Goal: Ask a question

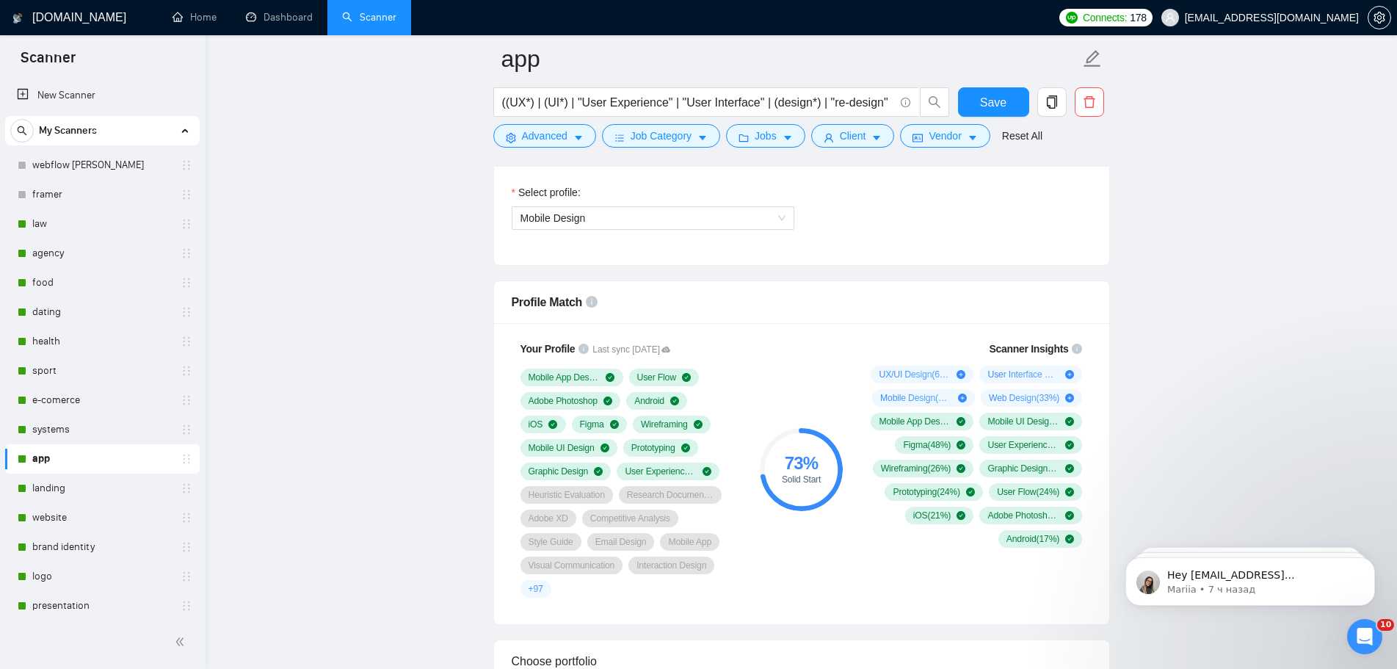
scroll to position [1028, 0]
click at [1383, 21] on icon "setting" at bounding box center [1379, 18] width 11 height 12
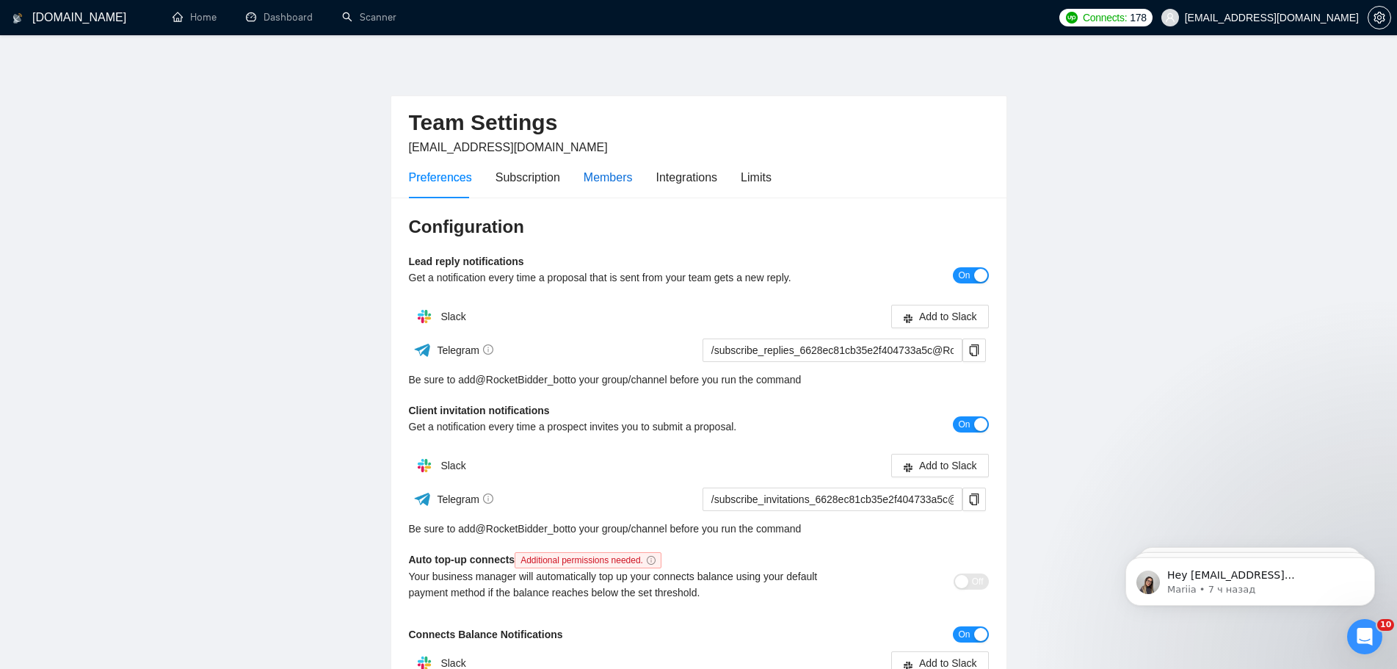
click at [618, 175] on div "Members" at bounding box center [608, 177] width 49 height 18
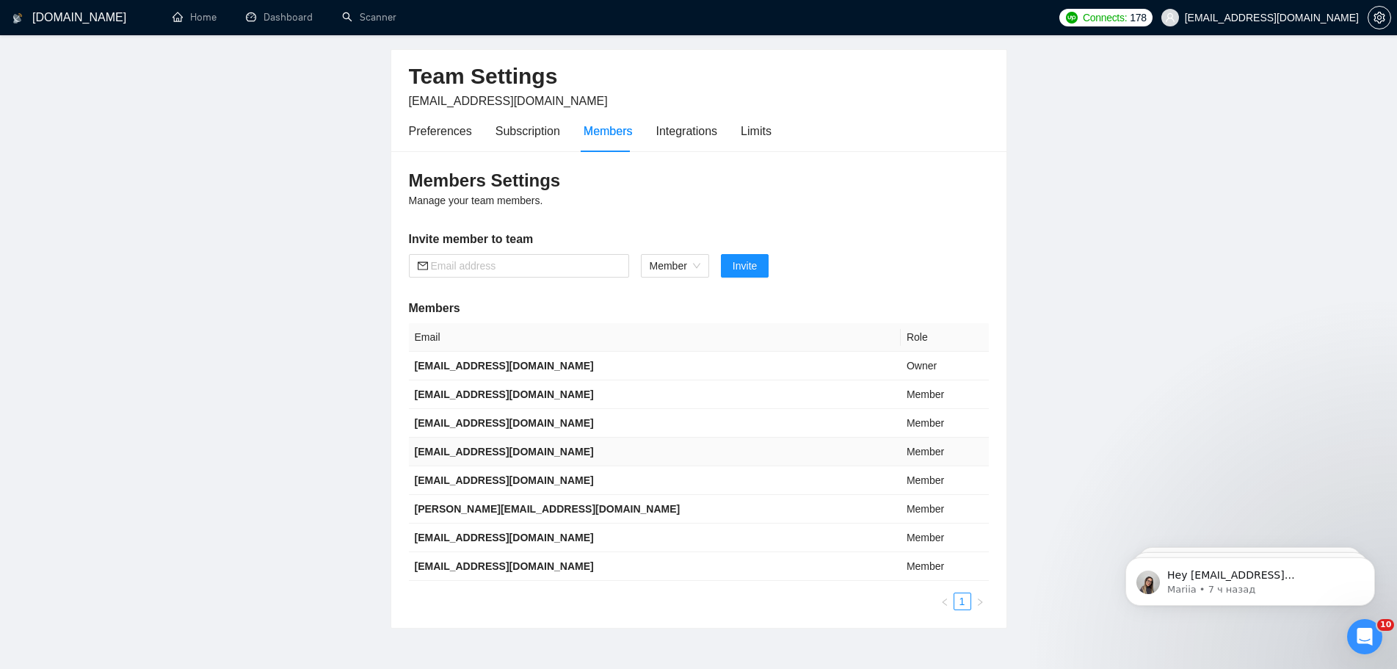
scroll to position [46, 0]
click at [695, 271] on span "Member" at bounding box center [675, 267] width 51 height 22
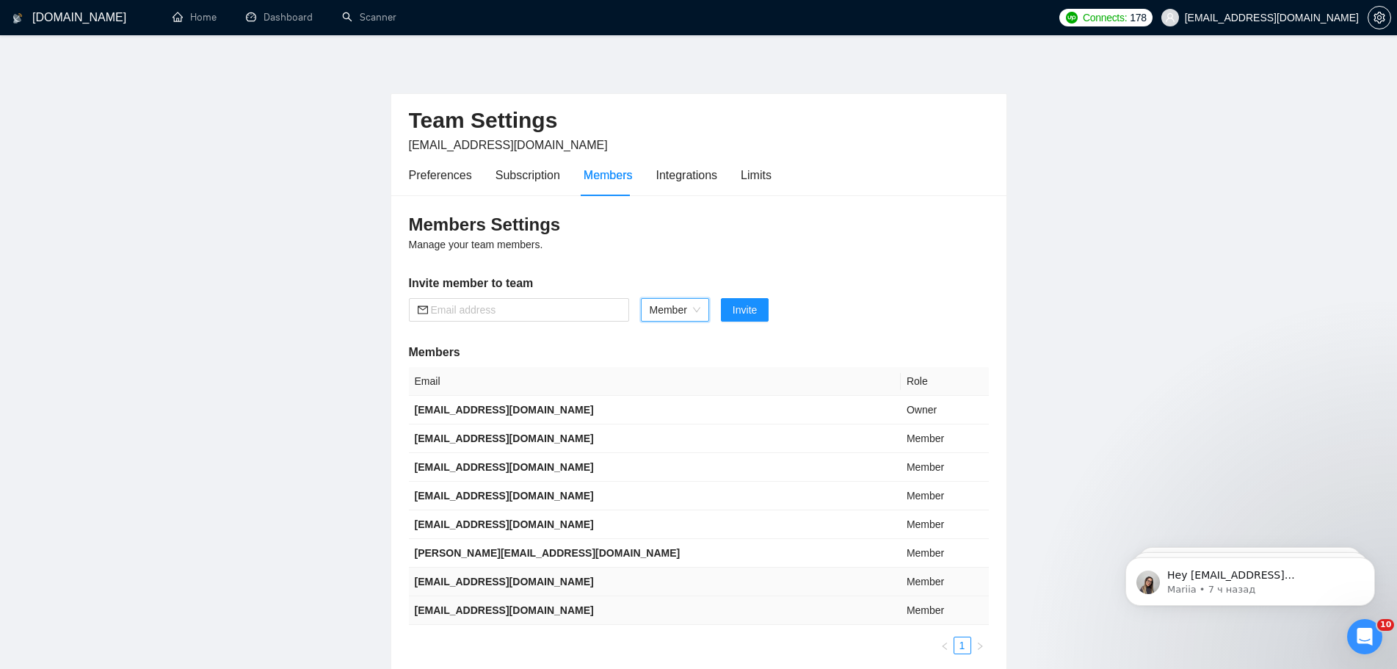
scroll to position [0, 0]
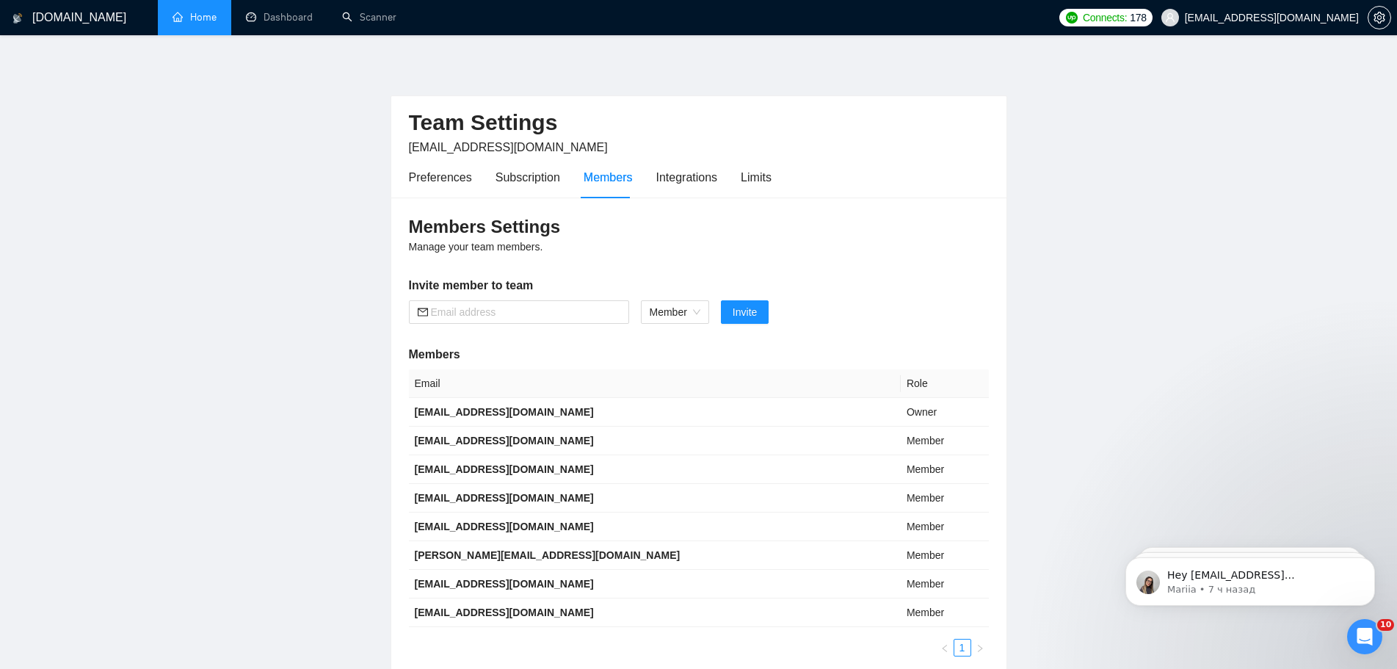
click at [197, 17] on link "Home" at bounding box center [195, 17] width 44 height 12
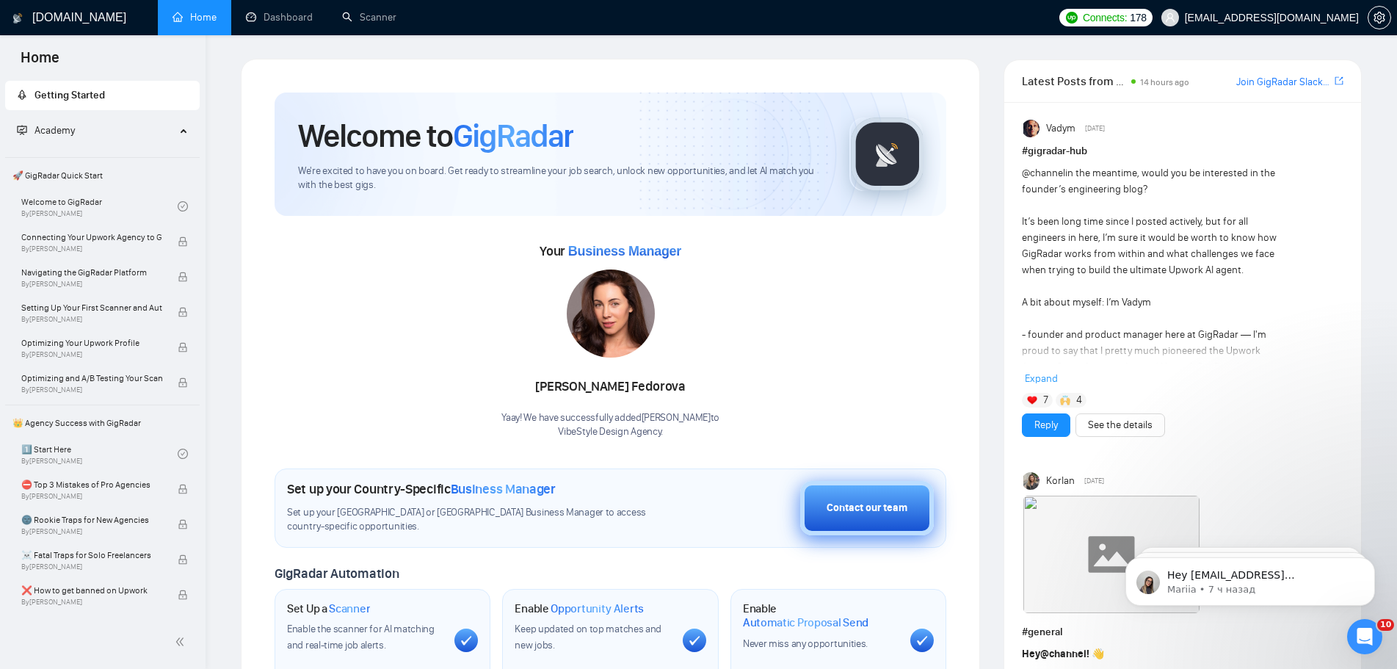
click at [880, 513] on div "Contact our team" at bounding box center [867, 508] width 81 height 16
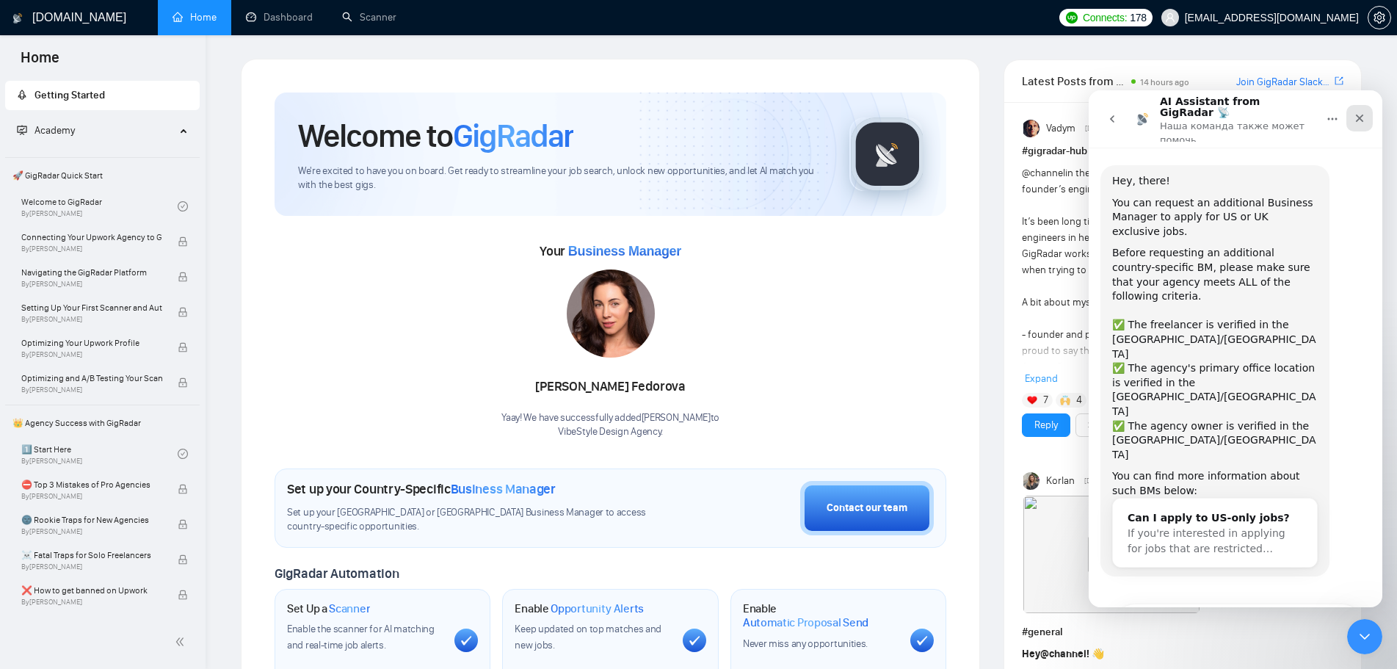
click at [1370, 109] on div "Закрыть" at bounding box center [1360, 118] width 26 height 26
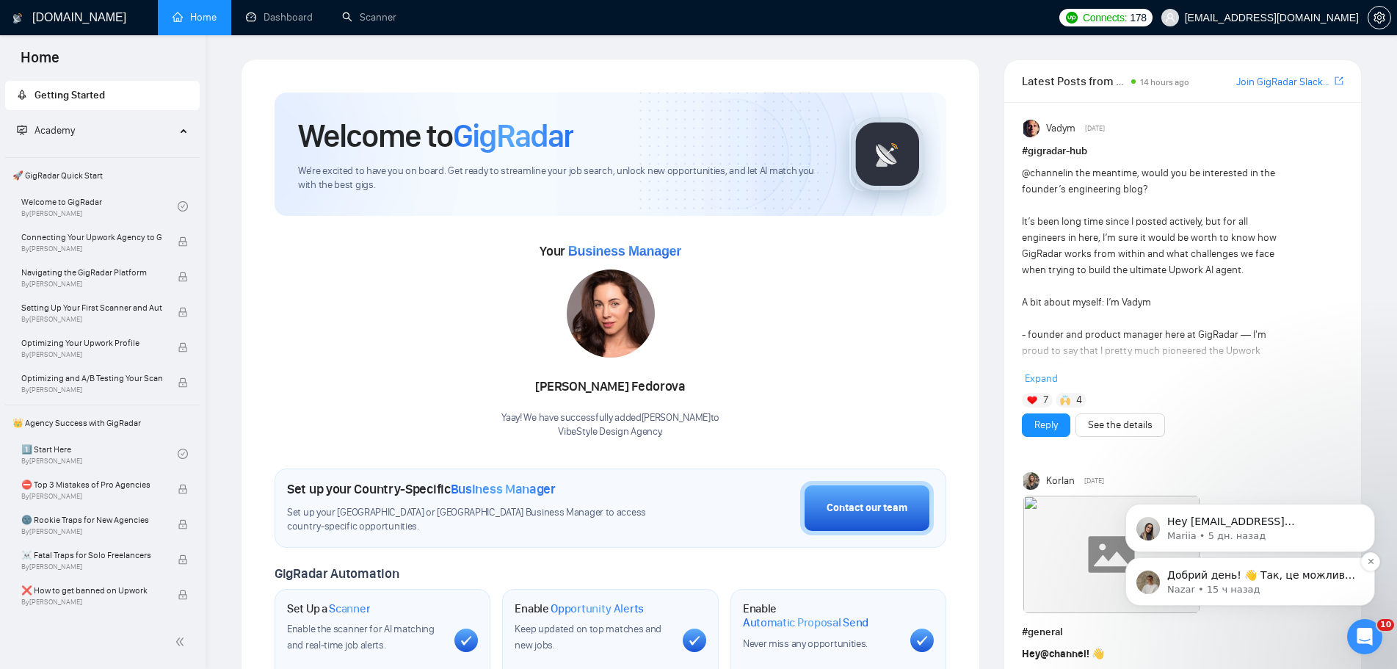
click at [1294, 585] on p "Nazar • 15 ч назад" at bounding box center [1262, 589] width 189 height 13
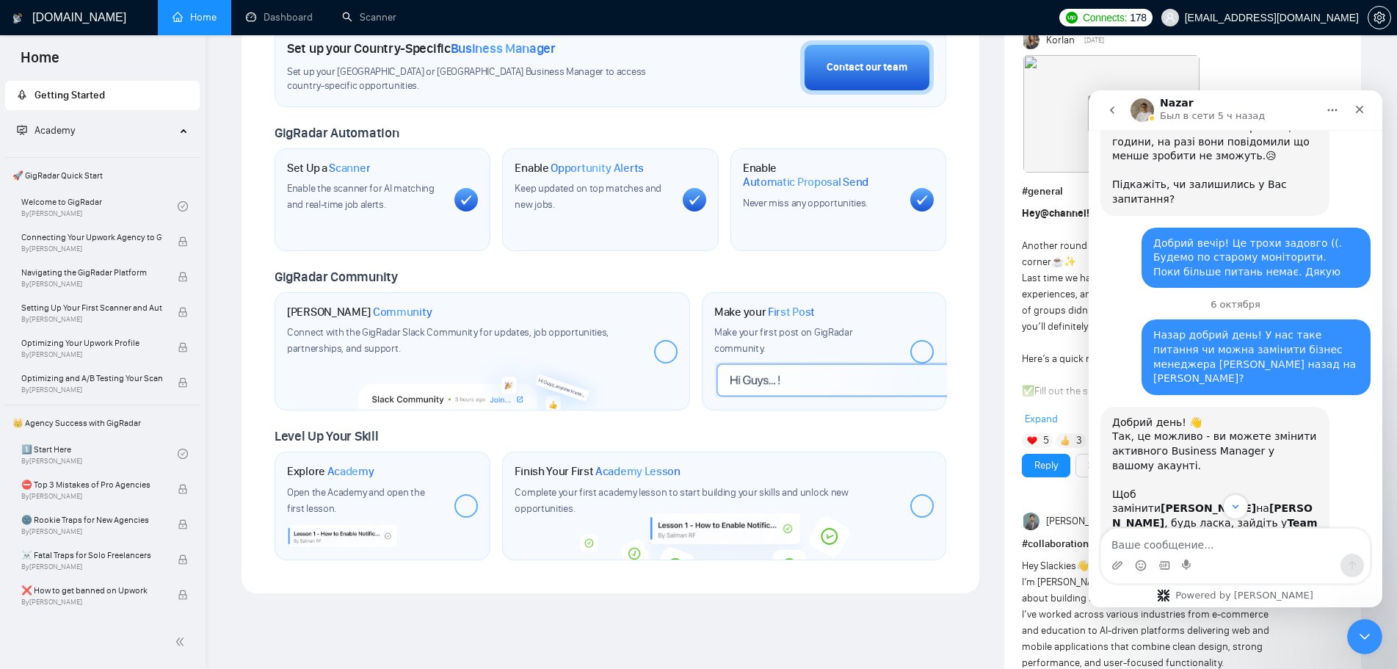
scroll to position [877, 0]
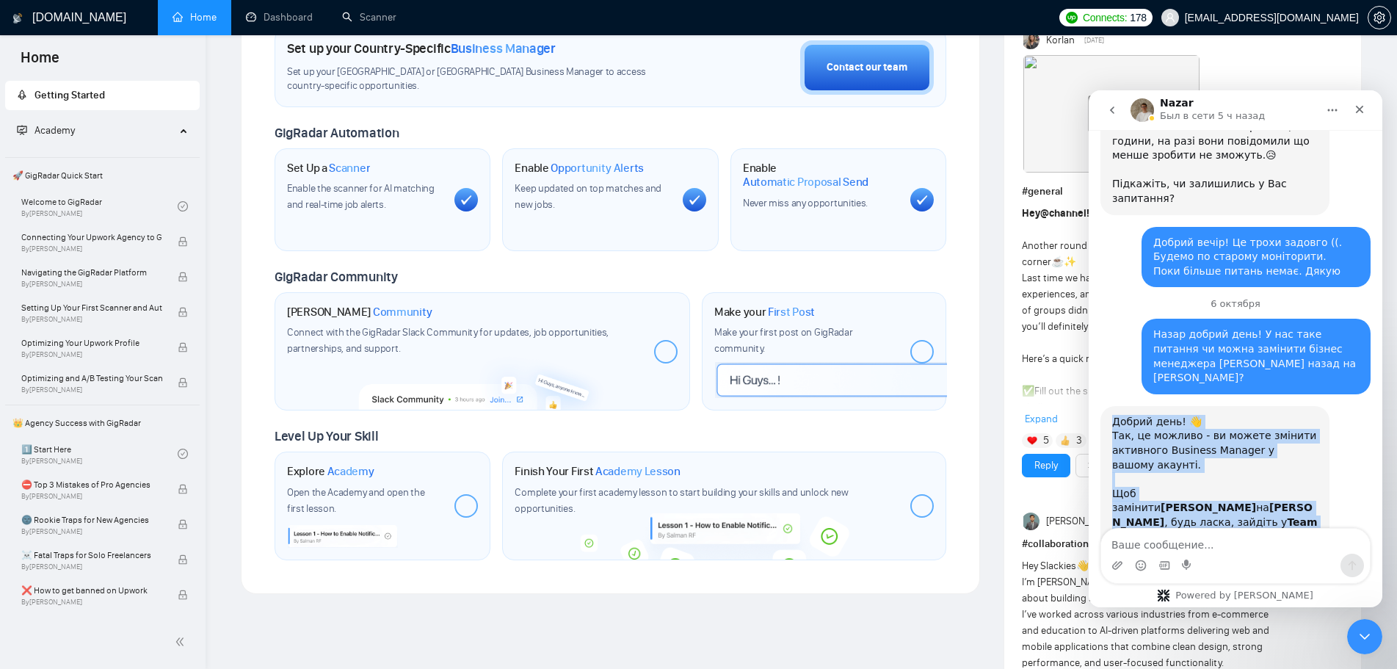
drag, startPoint x: 1114, startPoint y: 319, endPoint x: 1229, endPoint y: 477, distance: 195.5
click at [1229, 477] on div "Добрий день! 👋 Так, це можливо - ви можете змінити активного Business Manager у…" at bounding box center [1215, 508] width 206 height 187
copy div "Добрий день! 👋 Так, це можливо - ви можете змінити активного Business Manager у…"
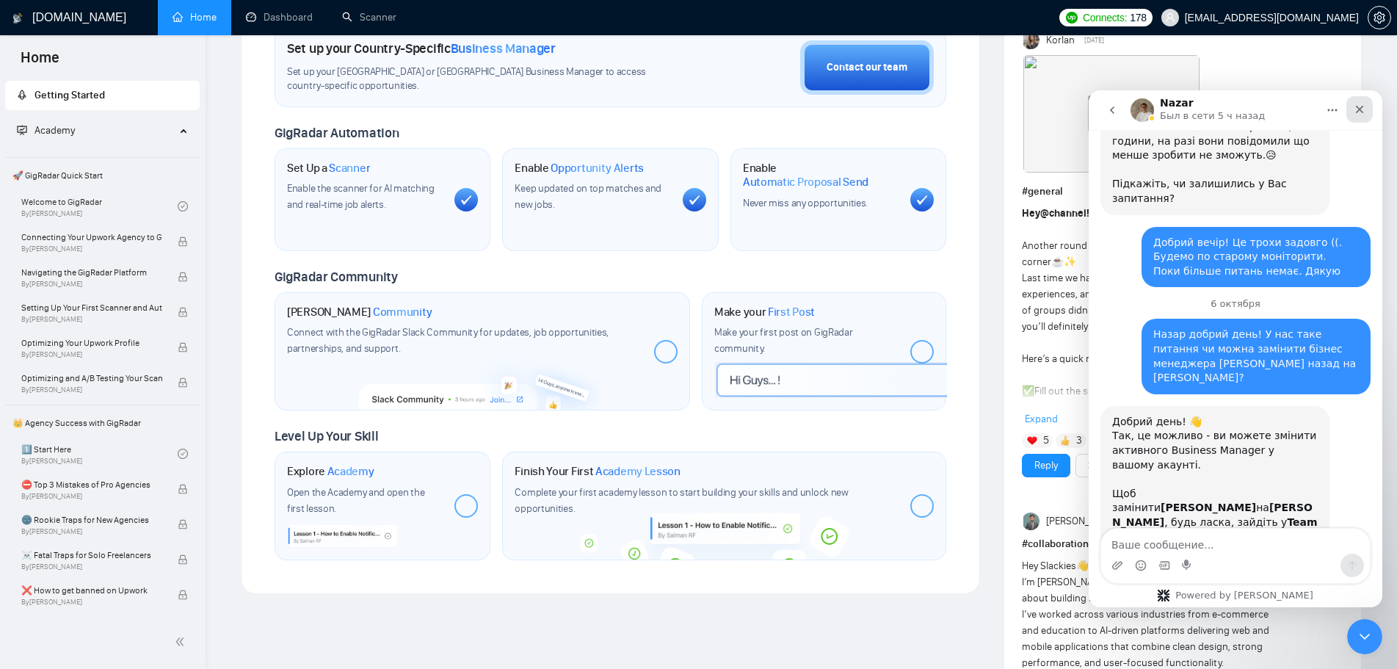
click at [1353, 110] on div "Закрыть" at bounding box center [1360, 109] width 26 height 26
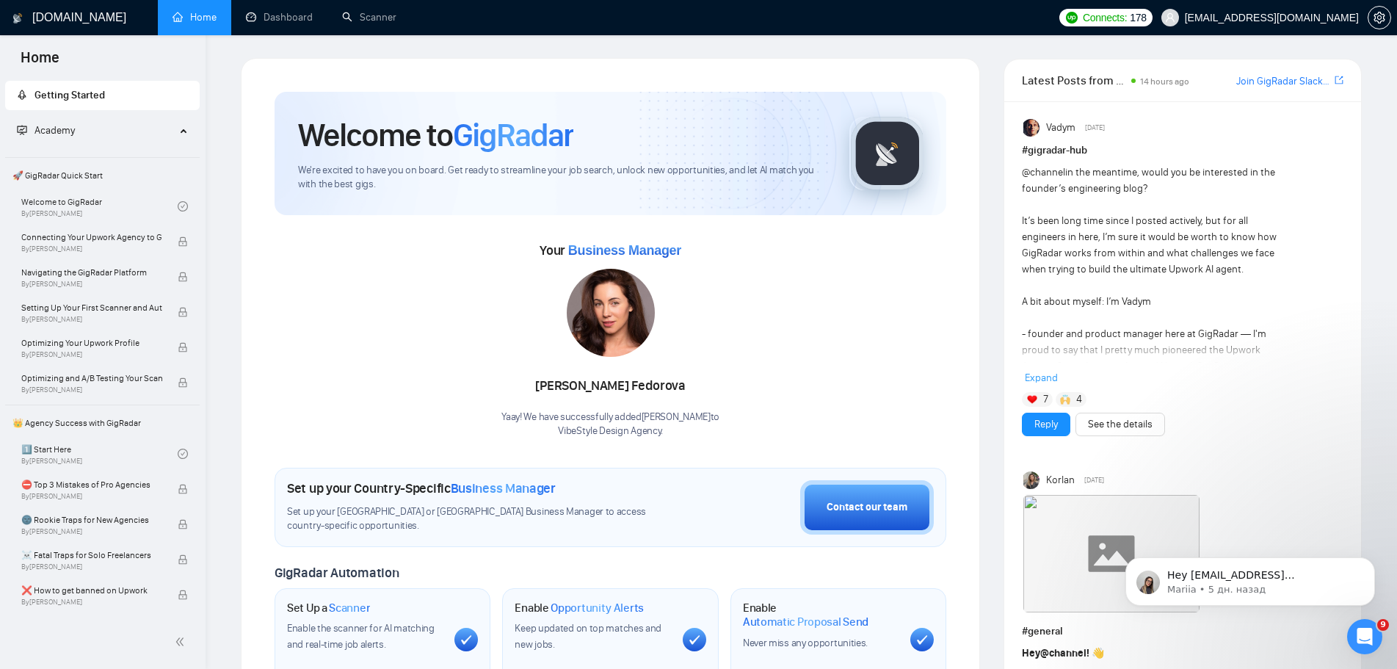
scroll to position [0, 0]
click at [1370, 17] on span "setting" at bounding box center [1380, 18] width 22 height 12
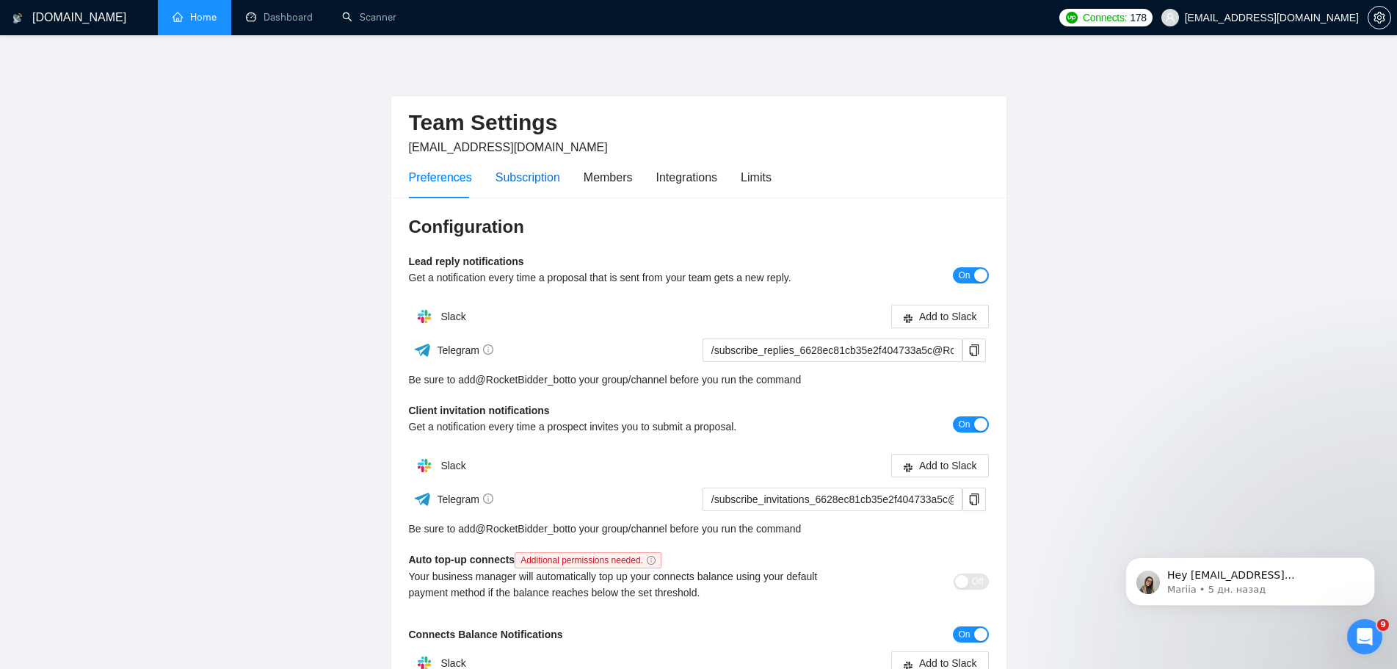
click at [550, 178] on div "Subscription" at bounding box center [528, 177] width 65 height 18
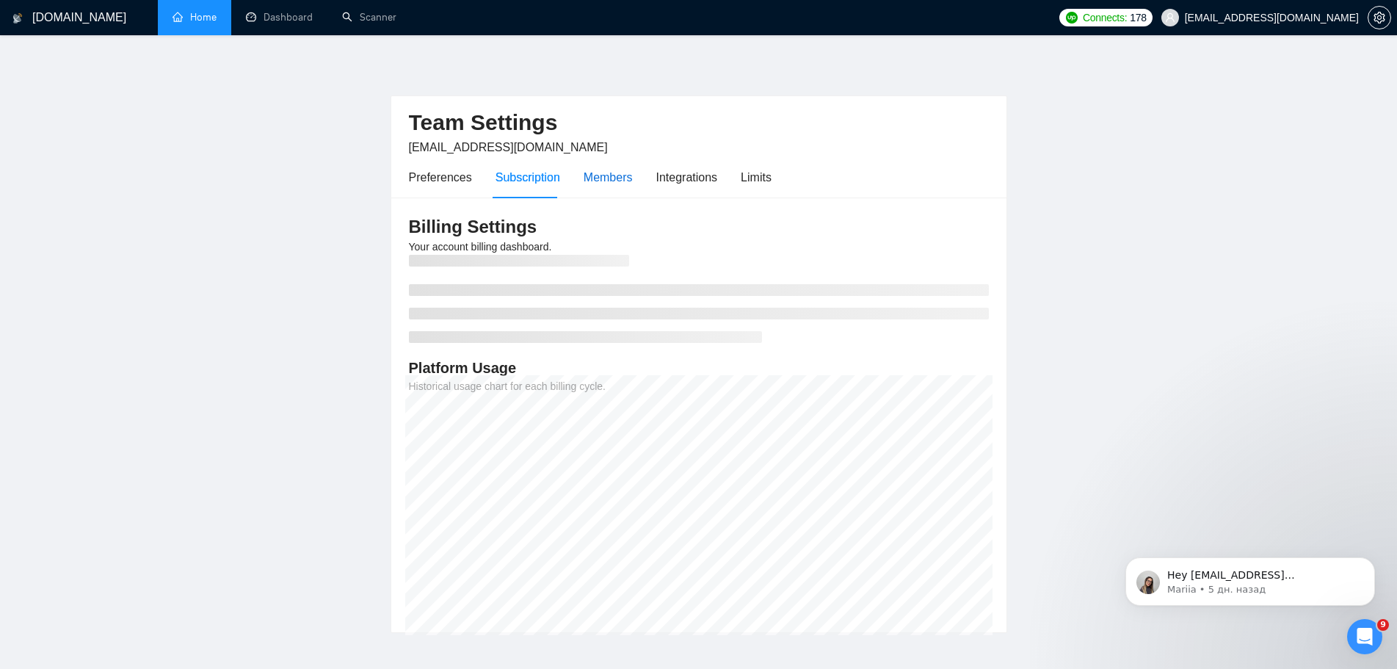
click at [587, 178] on div "Members" at bounding box center [608, 177] width 49 height 18
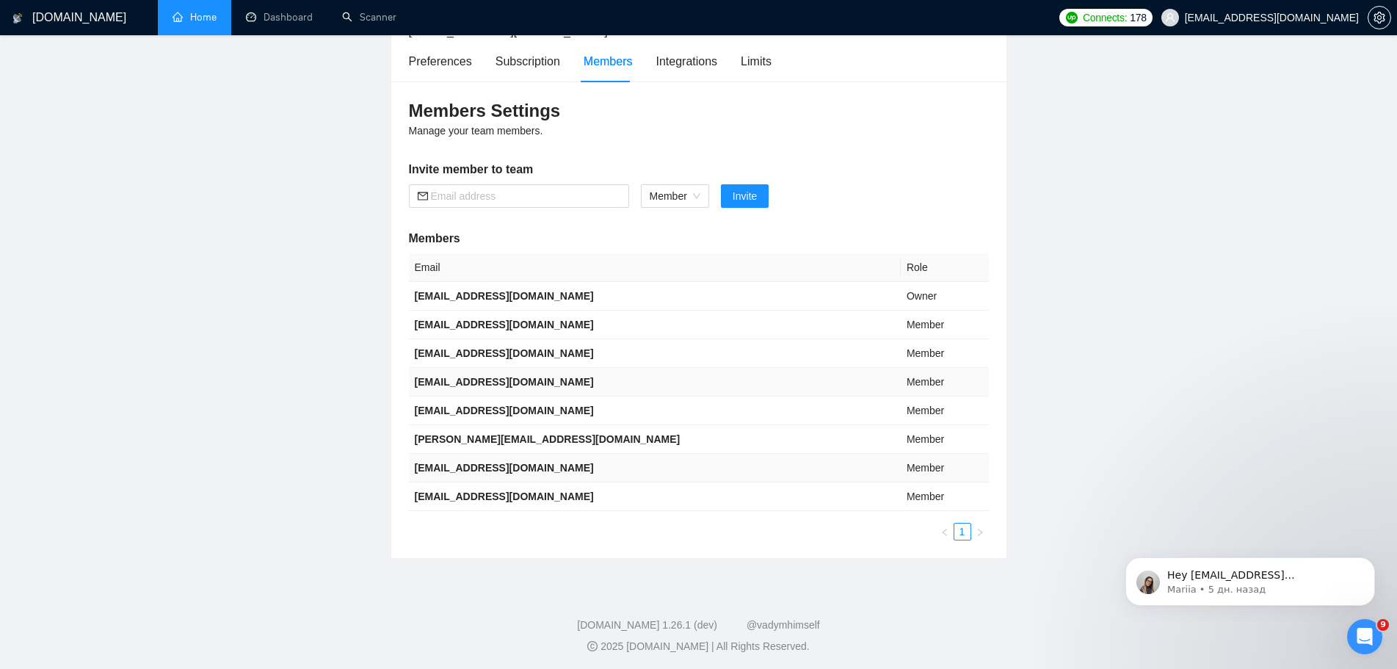
scroll to position [119, 0]
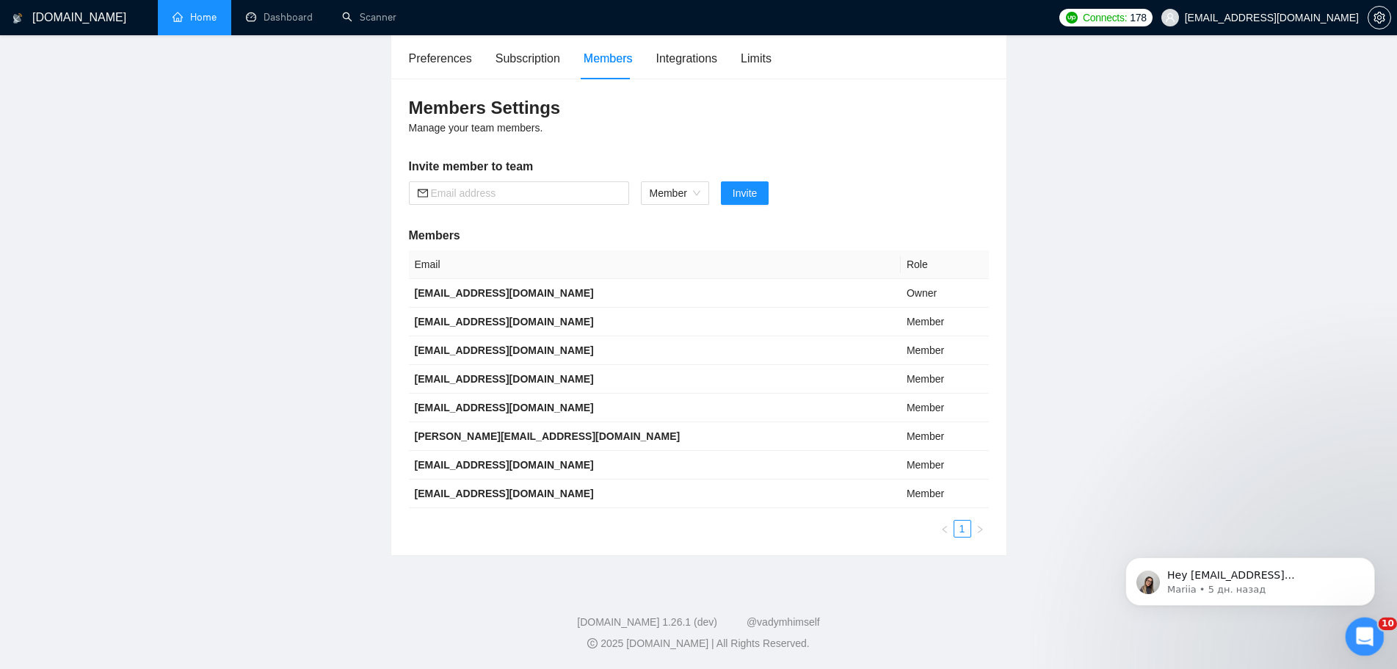
click at [1366, 633] on icon "Открыть службу сообщений Intercom" at bounding box center [1363, 635] width 24 height 24
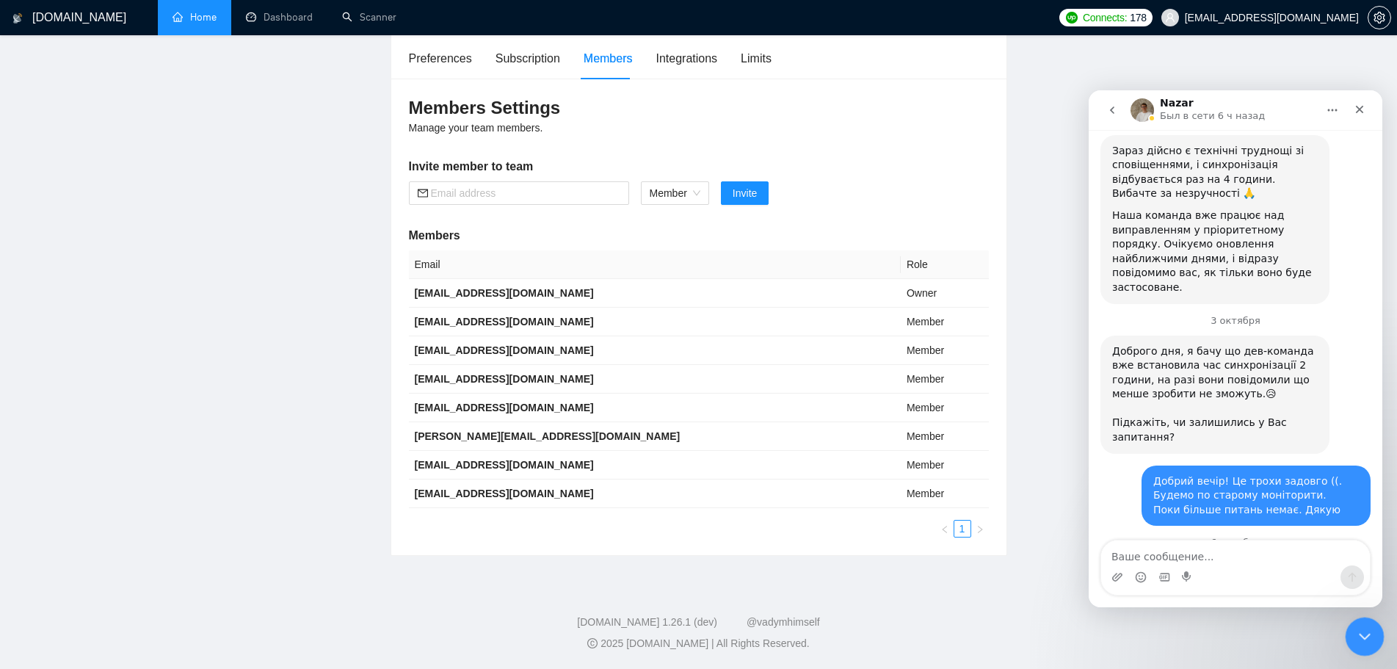
scroll to position [865, 0]
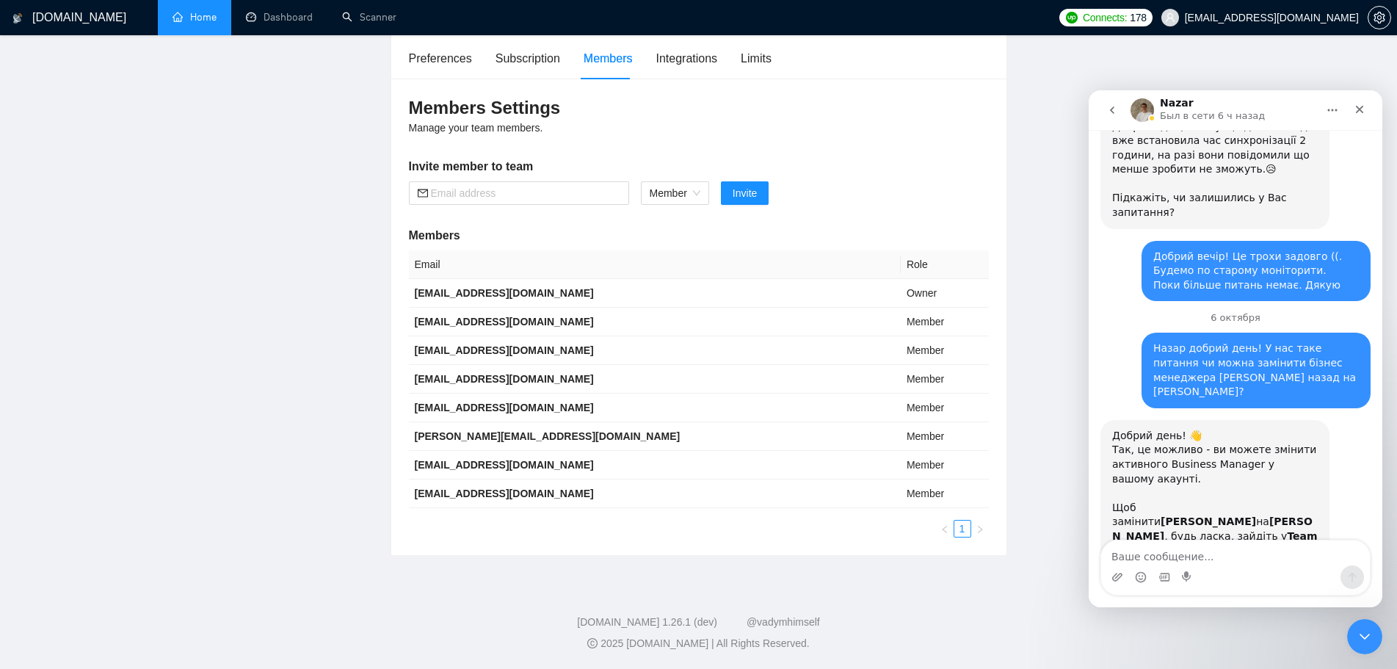
click at [1115, 112] on icon "go back" at bounding box center [1113, 110] width 12 height 12
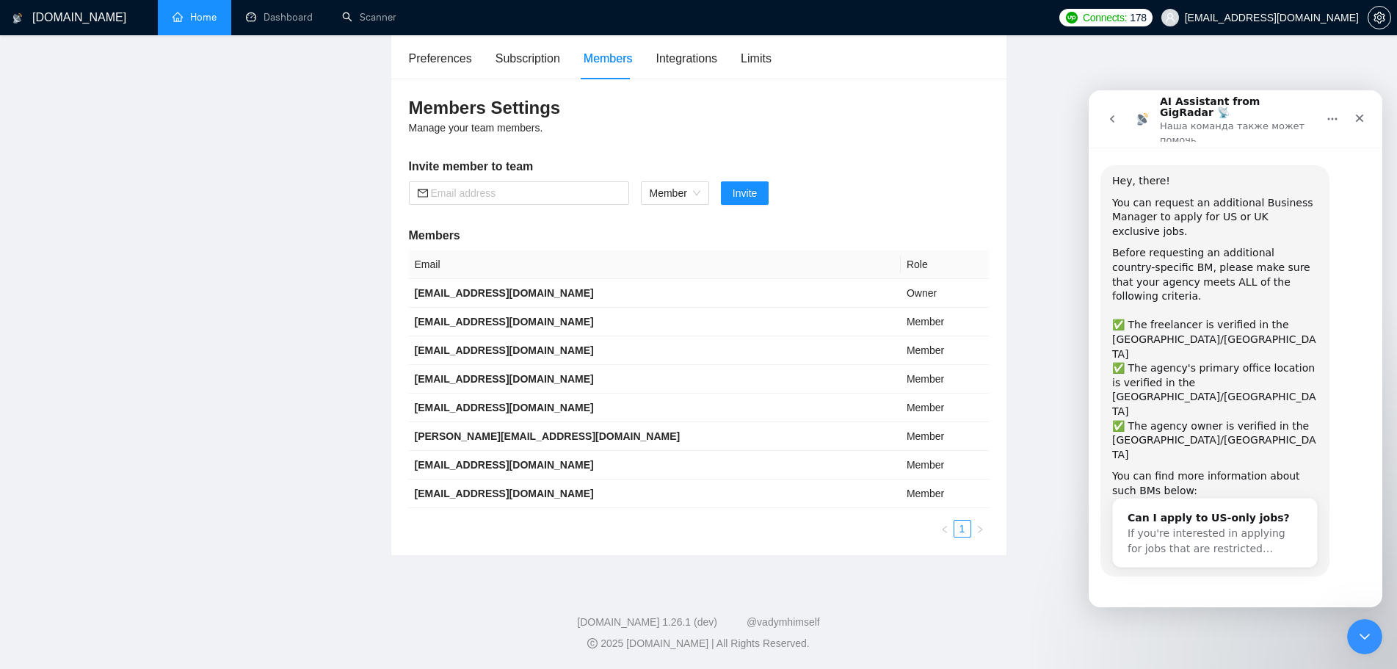
scroll to position [3, 0]
click at [1113, 115] on icon "go back" at bounding box center [1112, 118] width 4 height 7
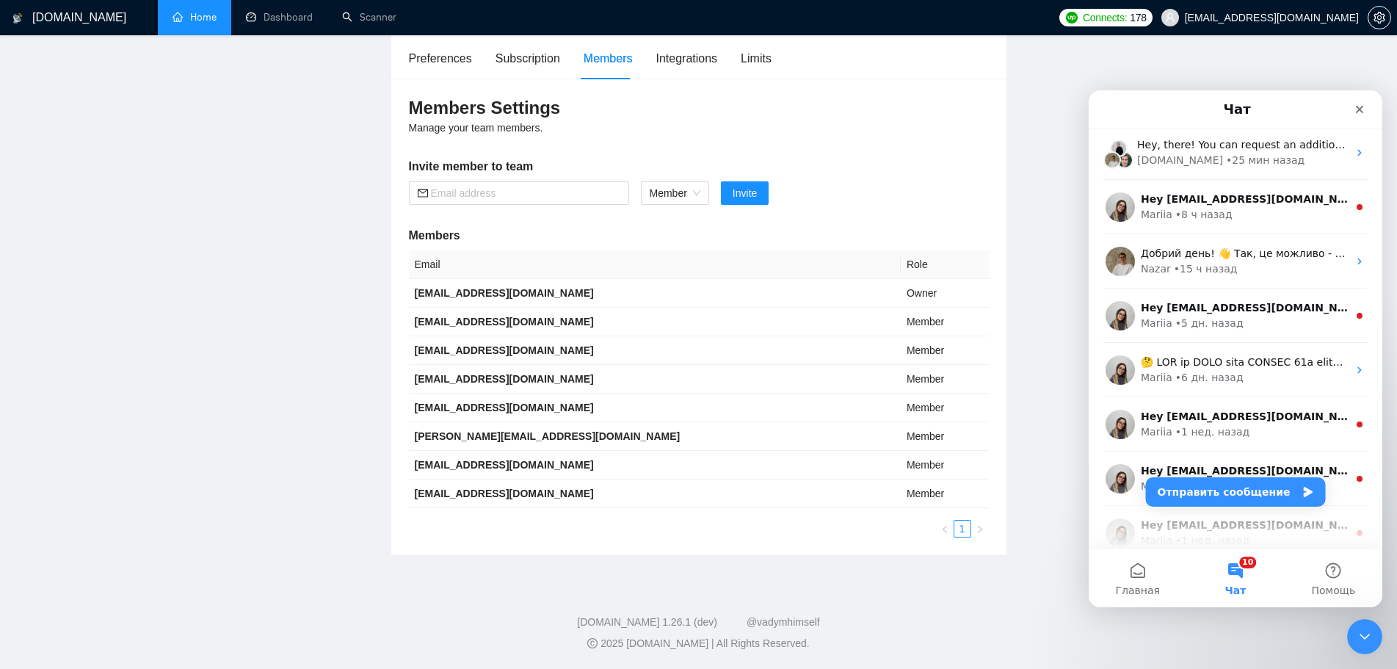
scroll to position [0, 0]
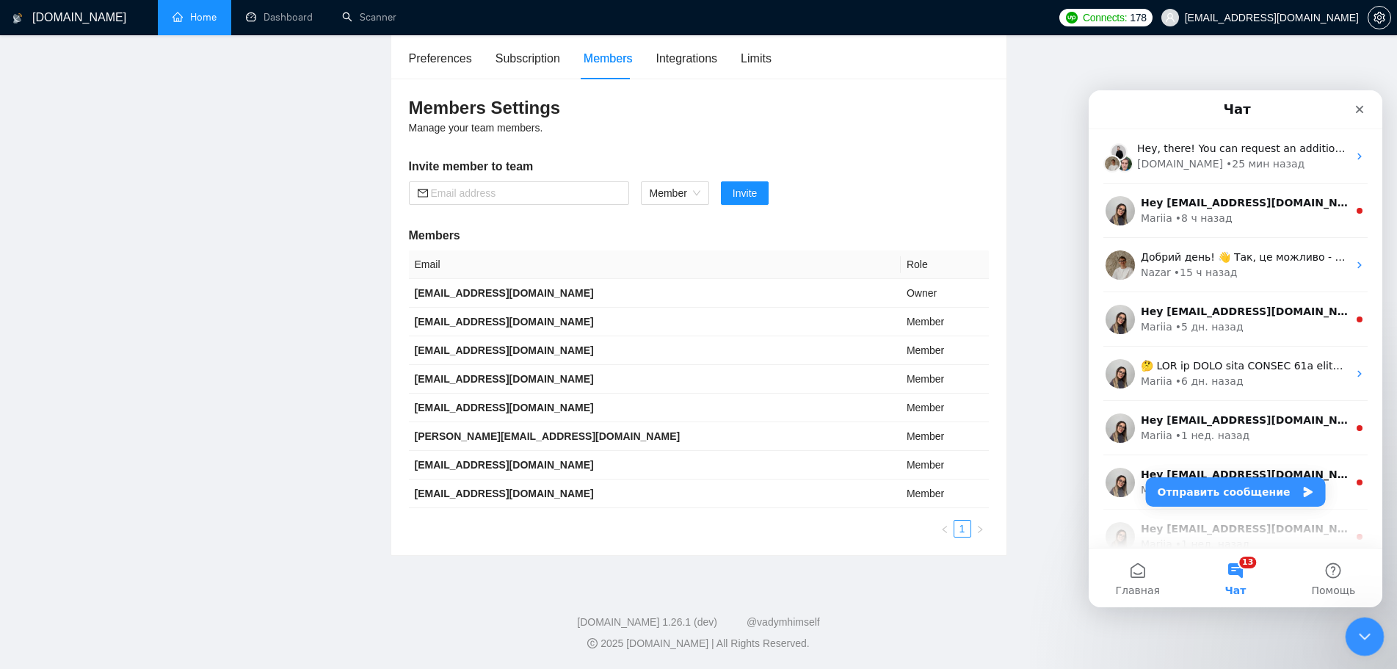
click at [1361, 643] on icon "Закрыть службу сообщений Intercom" at bounding box center [1363, 635] width 18 height 18
